Goal: Check status: Check status

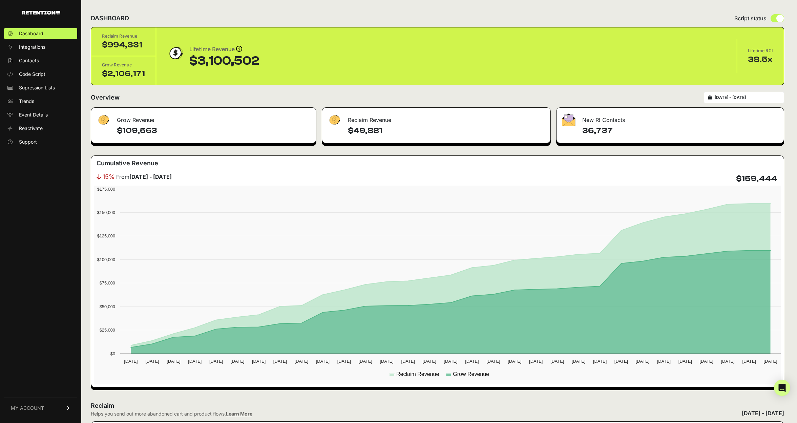
click at [739, 99] on input "[DATE] - [DATE]" at bounding box center [746, 97] width 65 height 5
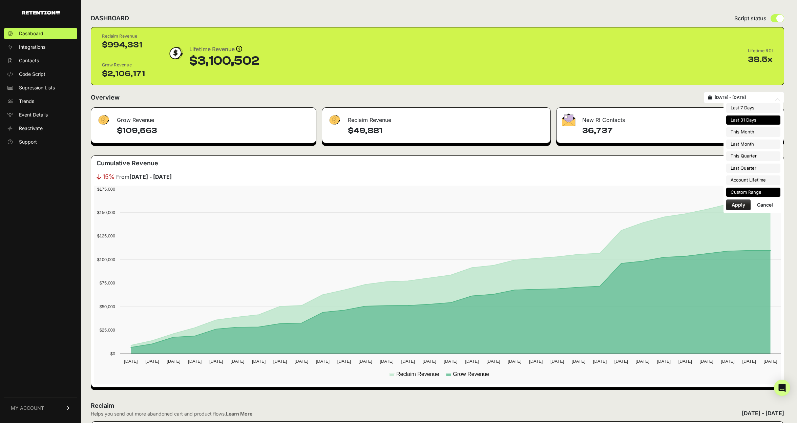
click at [746, 193] on li "Custom Range" at bounding box center [753, 192] width 54 height 9
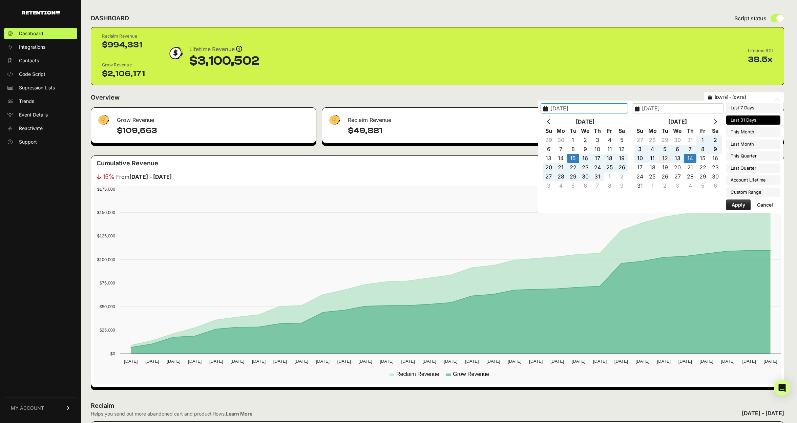
type input "[DATE]"
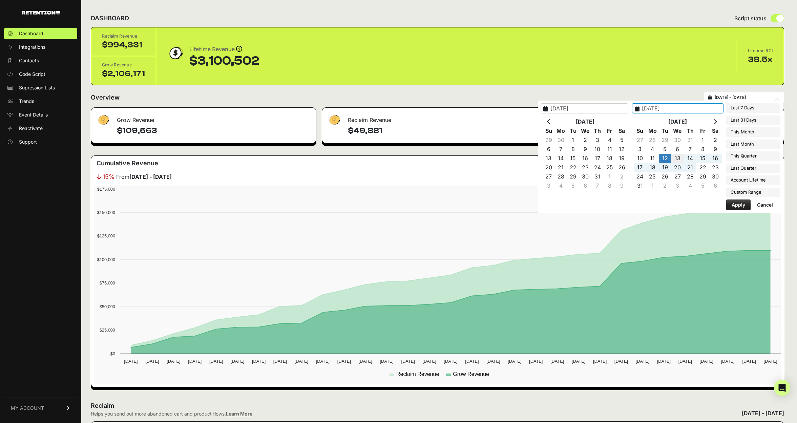
type input "[DATE]"
click at [735, 204] on button "Apply" at bounding box center [738, 204] width 24 height 11
type input "[DATE] - [DATE]"
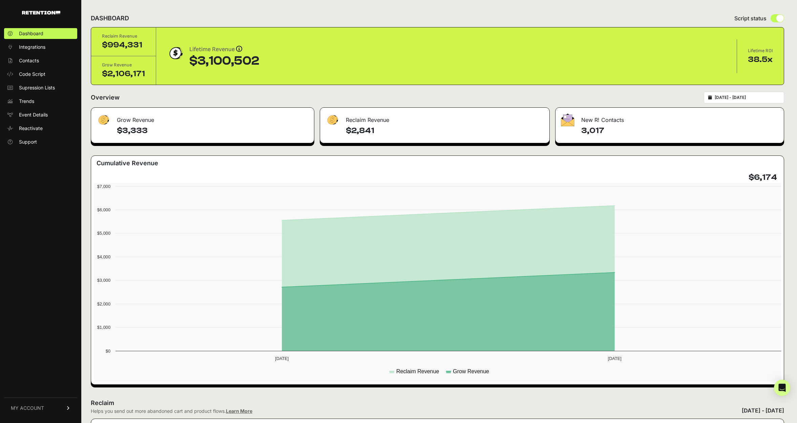
type input "[DATE]"
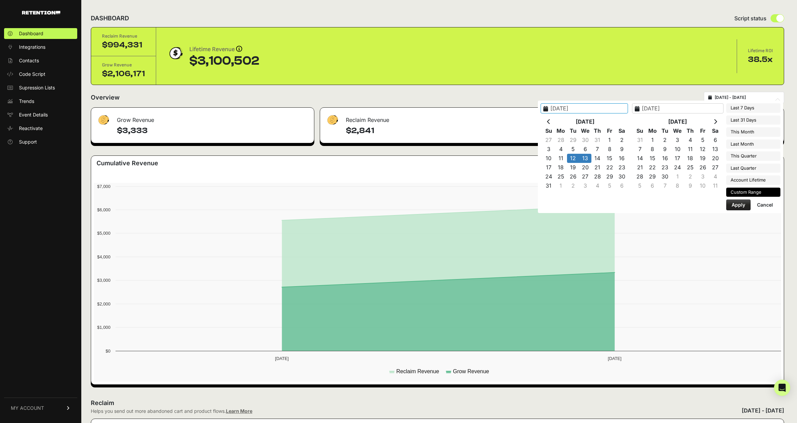
click at [742, 98] on input "[DATE] - [DATE]" at bounding box center [746, 97] width 65 height 5
type input "[DATE]"
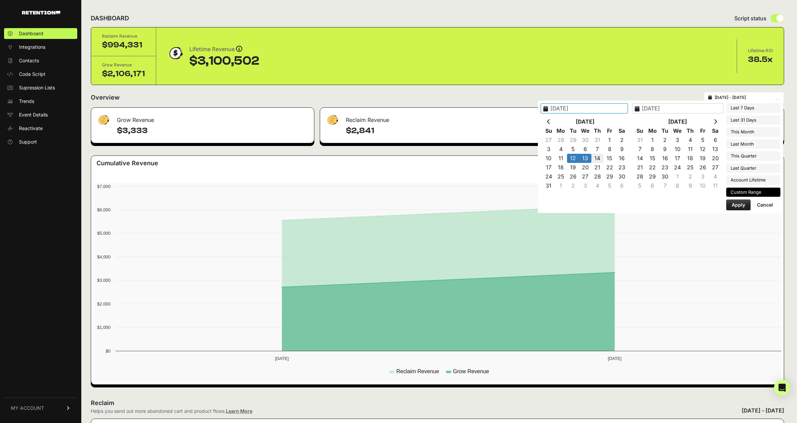
type input "[DATE]"
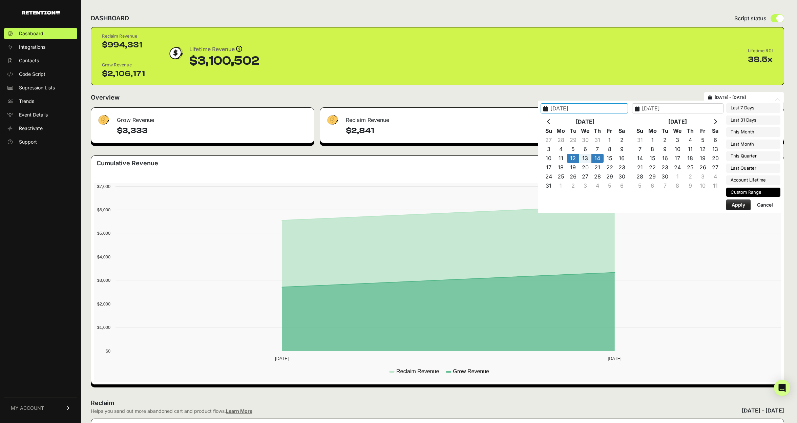
click at [739, 206] on button "Apply" at bounding box center [738, 204] width 24 height 11
type input "2025-08-12 - 2025-08-14"
